Goal: Navigation & Orientation: Go to known website

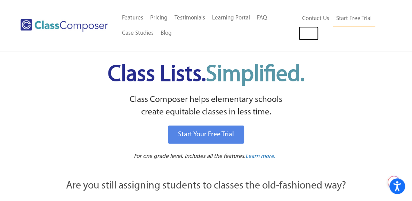
click at [309, 36] on link "Log In" at bounding box center [309, 33] width 20 height 14
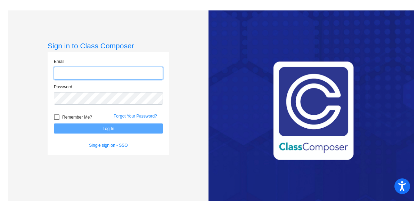
type input "[EMAIL_ADDRESS][DOMAIN_NAME]"
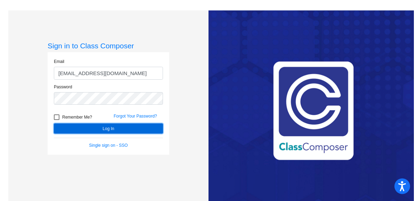
click at [83, 125] on button "Log In" at bounding box center [108, 128] width 109 height 10
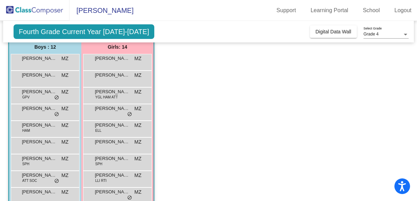
scroll to position [56, 0]
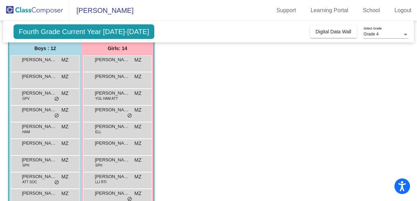
click at [205, 156] on app-classroom "Class 3 picture_as_pdf [PERSON_NAME] Add Student First Name Last Name Student I…" at bounding box center [208, 155] width 401 height 290
click at [269, 137] on app-classroom "Class 3 picture_as_pdf [PERSON_NAME] Add Student First Name Last Name Student I…" at bounding box center [208, 155] width 401 height 290
